Goal: Task Accomplishment & Management: Use online tool/utility

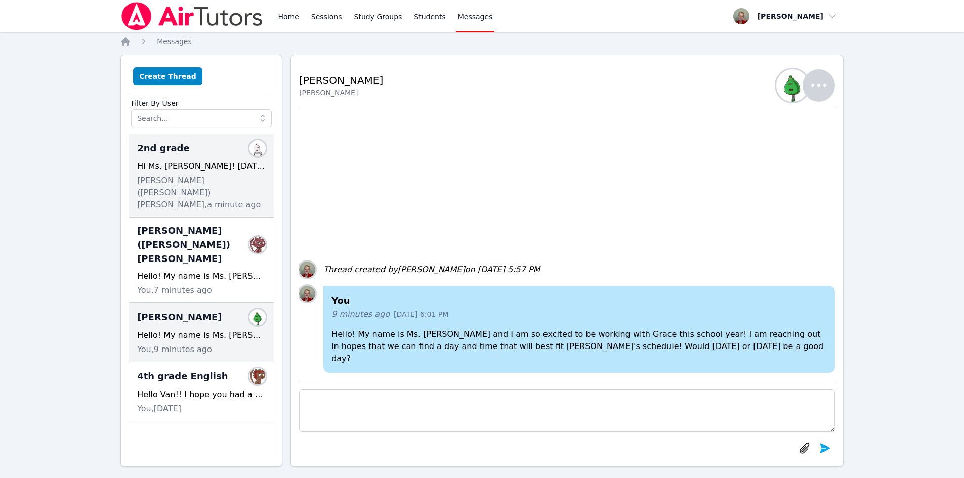
click at [212, 157] on div "2nd grade Members Hi Ms. [PERSON_NAME]! [DATE] is good time for Catalina for Ai…" at bounding box center [201, 176] width 145 height 84
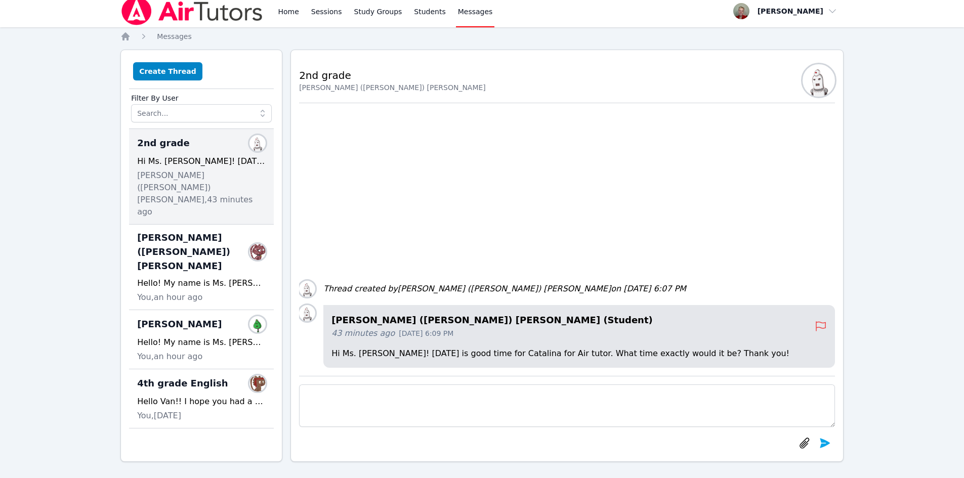
scroll to position [9, 0]
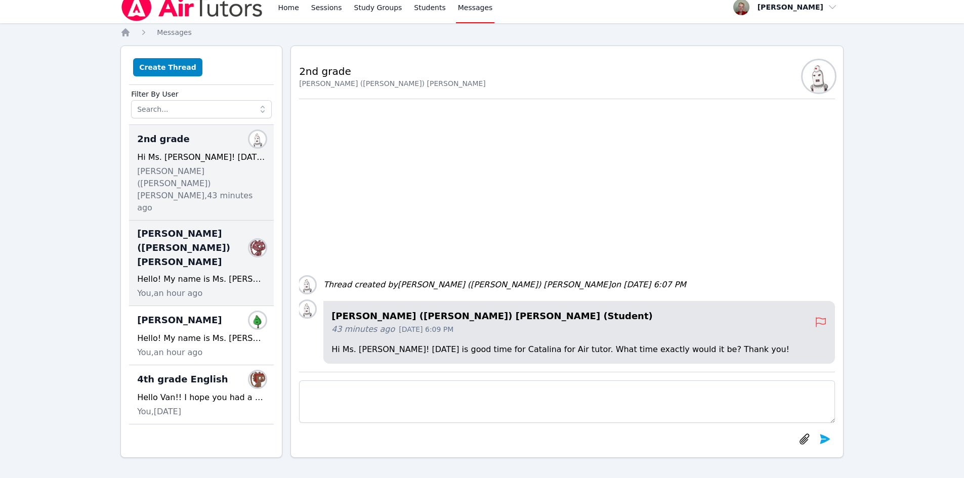
click at [221, 273] on div "Hello! My name is Ms. [PERSON_NAME] and I am so excited to be working with [PER…" at bounding box center [201, 279] width 129 height 12
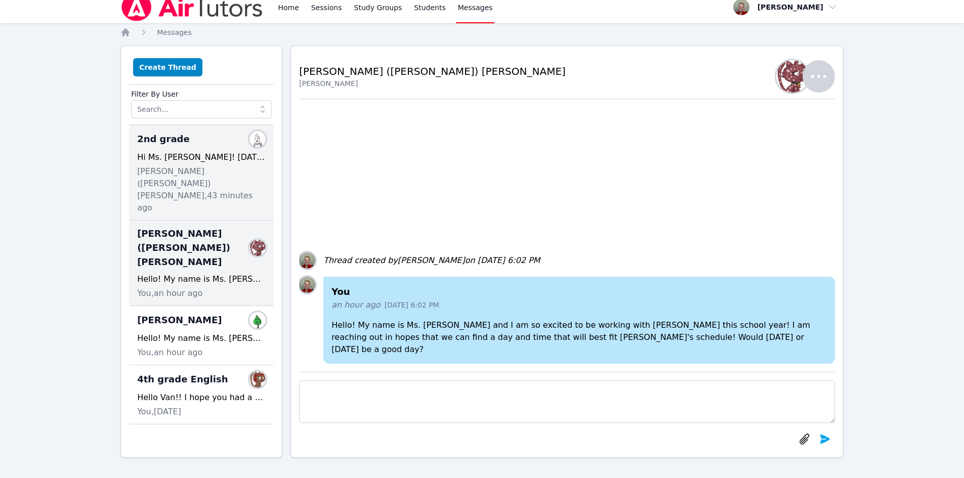
click at [217, 178] on span "[PERSON_NAME] ([PERSON_NAME]) [PERSON_NAME], 43 minutes ago" at bounding box center [201, 190] width 129 height 49
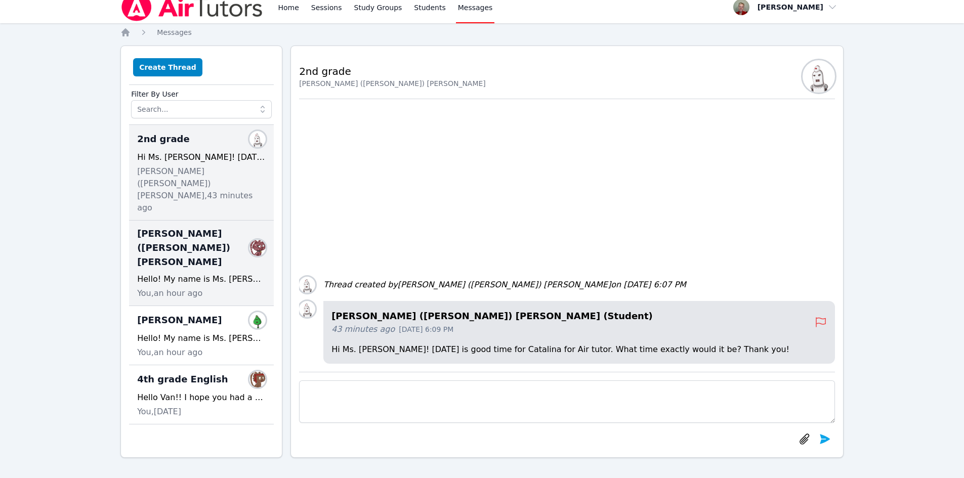
click at [195, 227] on span "[PERSON_NAME] ([PERSON_NAME]) [PERSON_NAME]" at bounding box center [195, 248] width 116 height 43
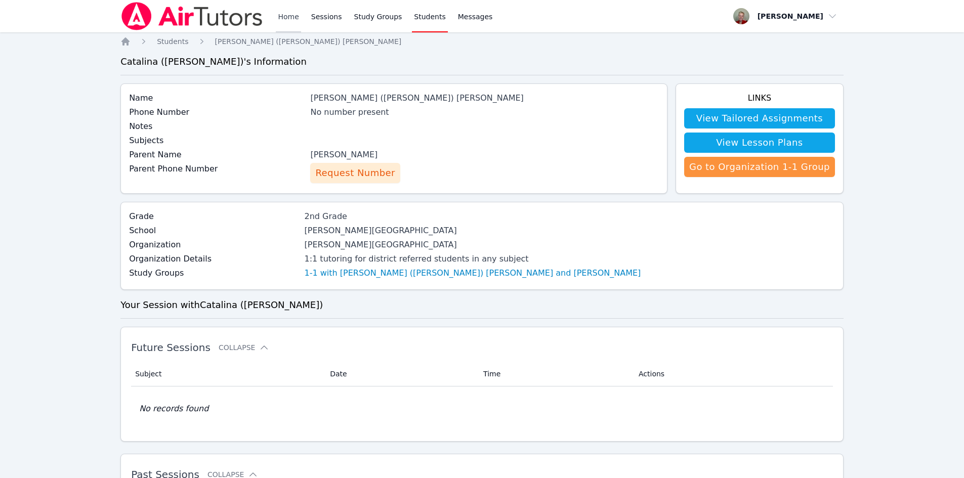
click at [291, 16] on link "Home" at bounding box center [288, 16] width 25 height 32
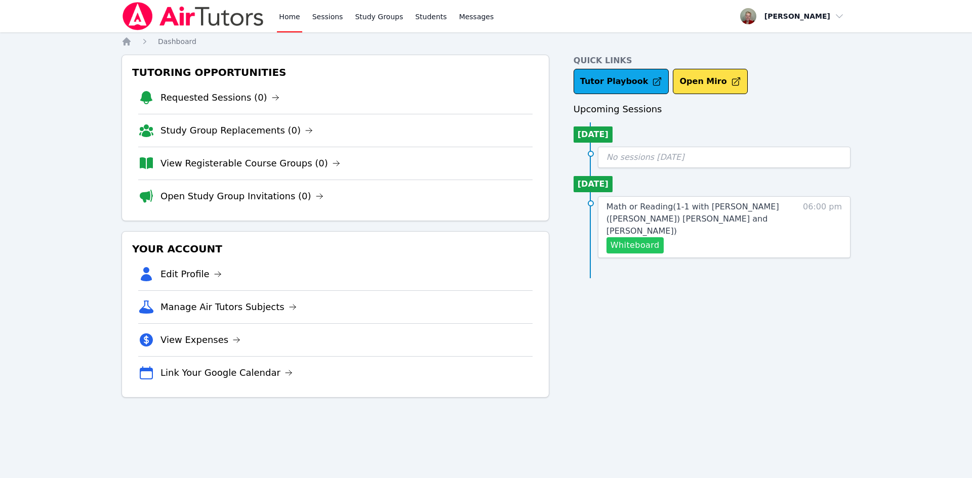
click at [629, 237] on button "Whiteboard" at bounding box center [635, 245] width 57 height 16
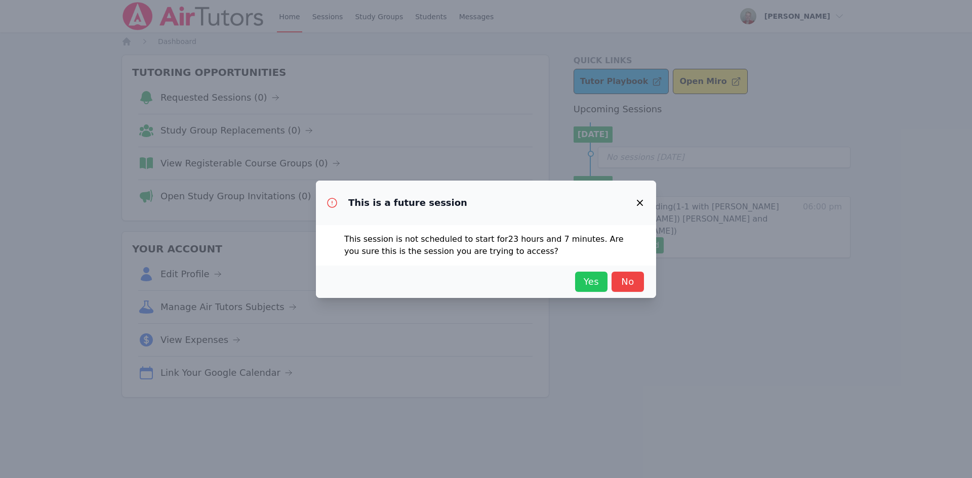
click at [594, 280] on span "Yes" at bounding box center [591, 282] width 22 height 14
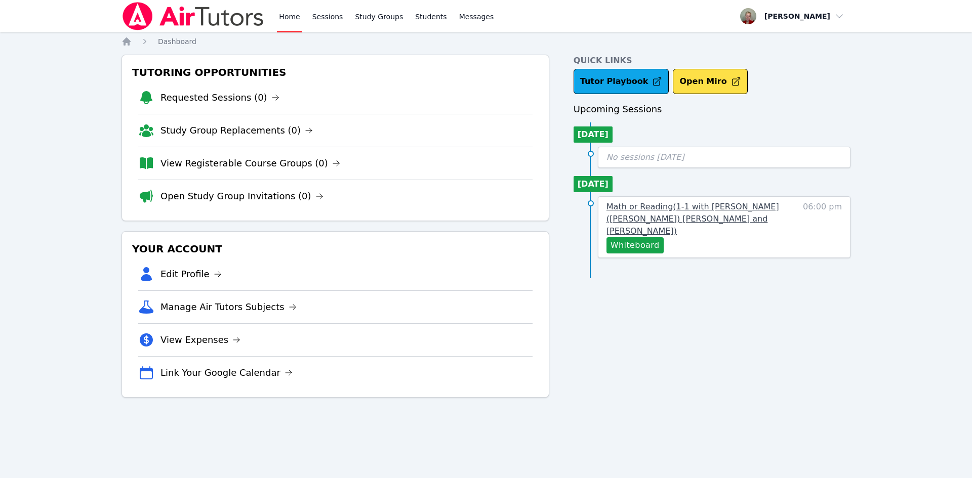
drag, startPoint x: 706, startPoint y: 199, endPoint x: 708, endPoint y: 210, distance: 10.8
click at [708, 204] on div "Math or Reading ( 1-1 with Catalina (Lina) Von Schulz and Anna Parsons ) Whiteb…" at bounding box center [724, 227] width 253 height 62
click at [708, 210] on span "Math or Reading ( 1-1 with Catalina (Lina) Von Schulz and Anna Parsons )" at bounding box center [693, 219] width 173 height 34
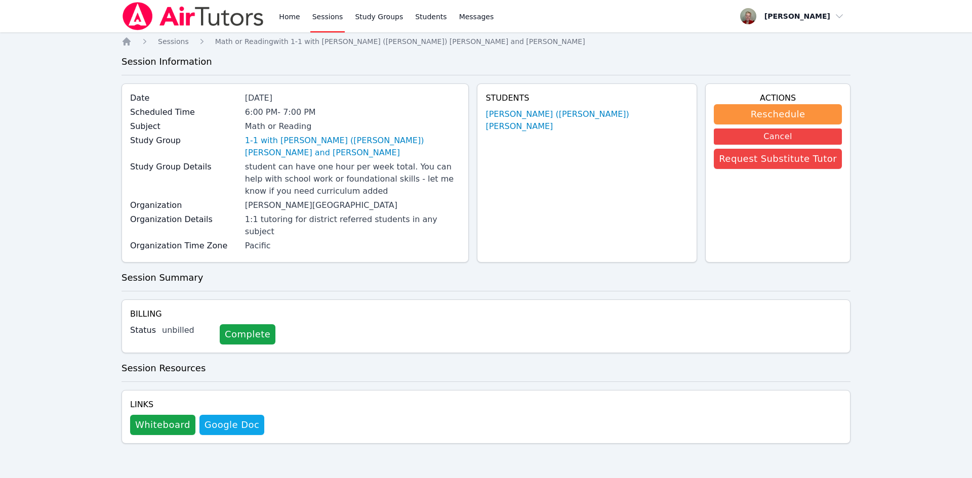
click at [855, 352] on div "Home Sessions Study Groups Students Messages Open user menu Anna Parsons Open m…" at bounding box center [486, 239] width 972 height 478
click at [293, 24] on link "Home" at bounding box center [289, 16] width 25 height 32
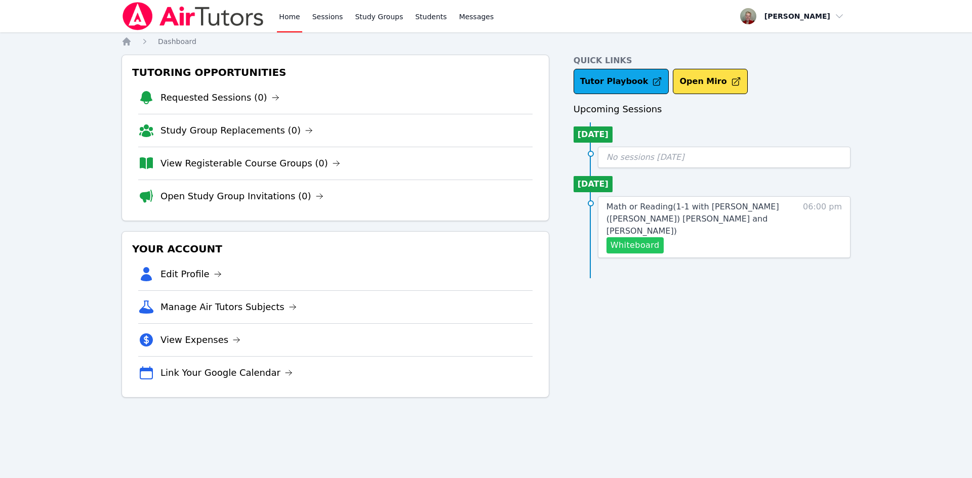
click at [640, 237] on button "Whiteboard" at bounding box center [635, 245] width 57 height 16
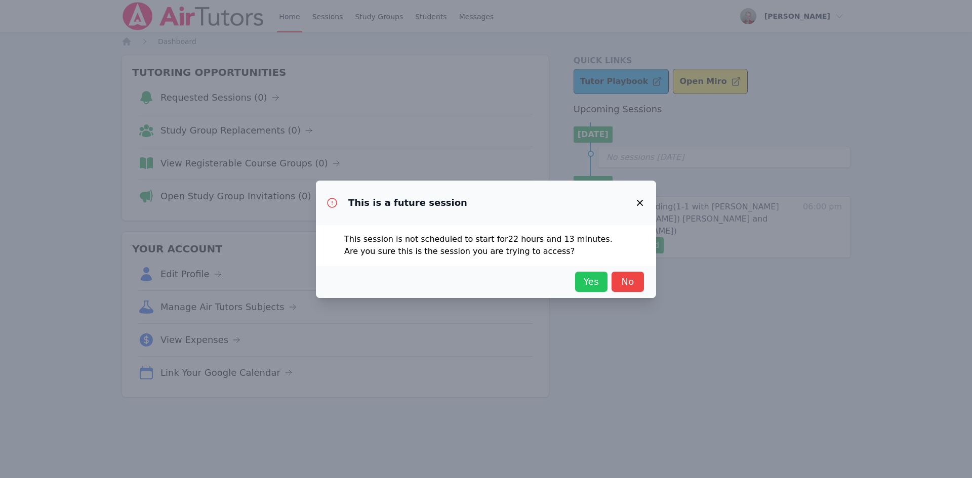
click at [589, 282] on span "Yes" at bounding box center [591, 282] width 22 height 14
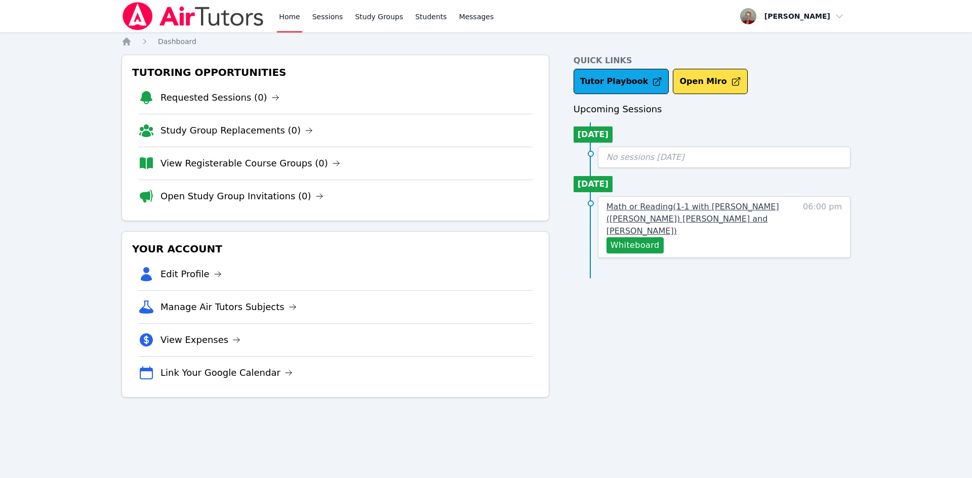
click at [637, 204] on span "Math or Reading ( 1-1 with Catalina (Lina) Von Schulz and Anna Parsons )" at bounding box center [693, 219] width 173 height 34
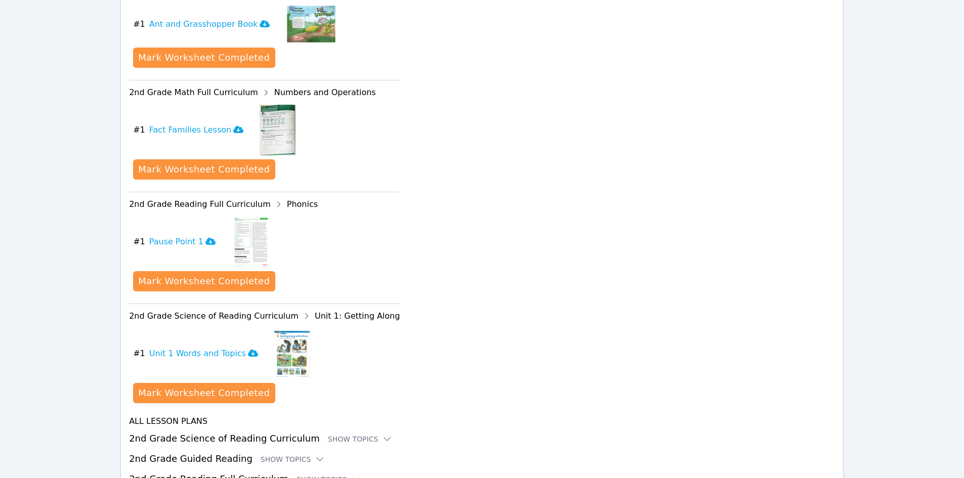
scroll to position [668, 0]
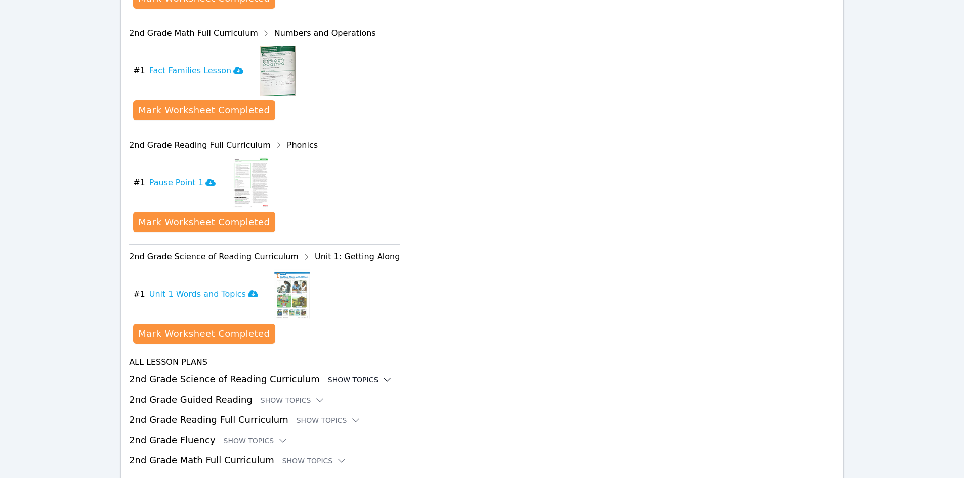
click at [337, 375] on div "Show Topics" at bounding box center [360, 380] width 65 height 10
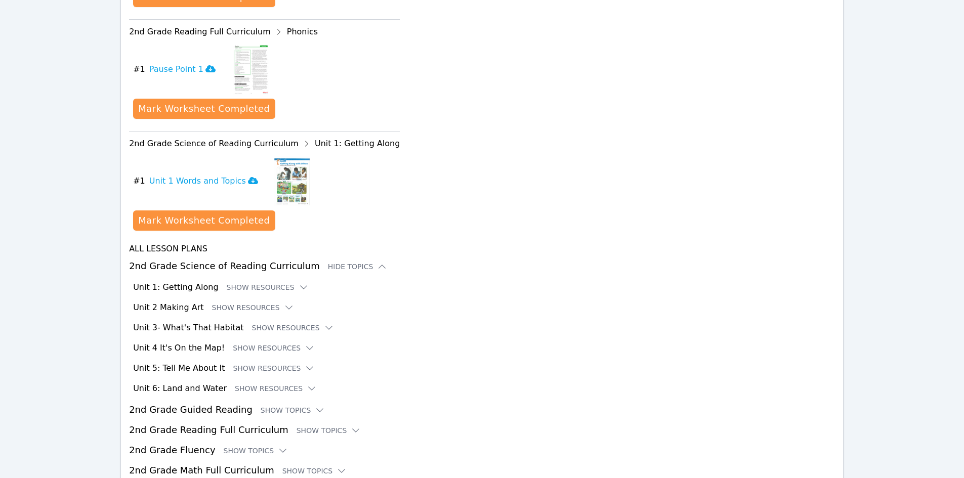
scroll to position [791, 0]
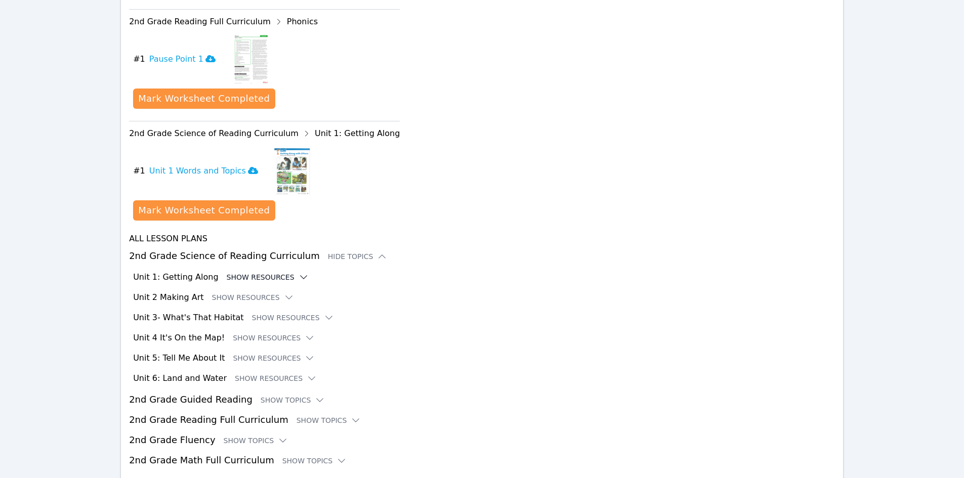
click at [245, 272] on button "Show Resources" at bounding box center [268, 277] width 82 height 10
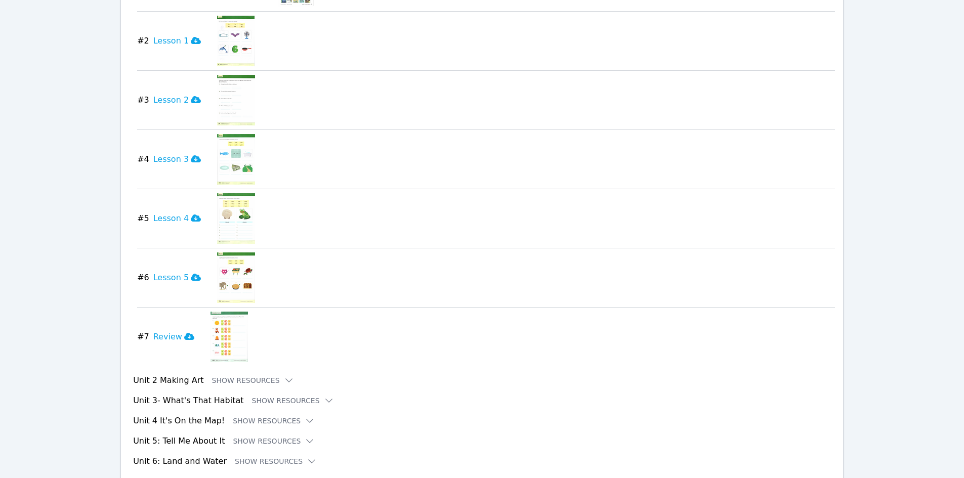
scroll to position [1214, 0]
